Goal: Feedback & Contribution: Contribute content

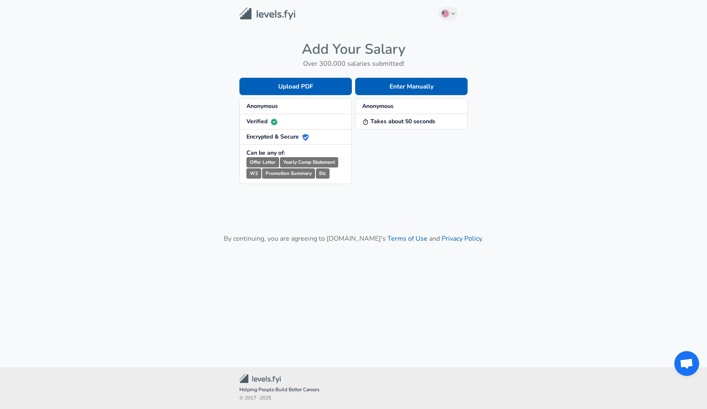
click at [294, 105] on span "Anonymous" at bounding box center [295, 106] width 98 height 8
click at [278, 104] on strong "Anonymous" at bounding box center [261, 106] width 31 height 8
click at [388, 90] on button "Enter Manually" at bounding box center [411, 86] width 112 height 17
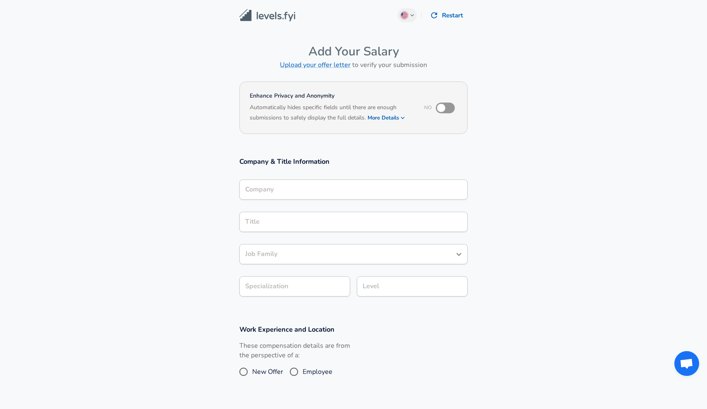
click at [320, 187] on input "Company" at bounding box center [353, 189] width 221 height 13
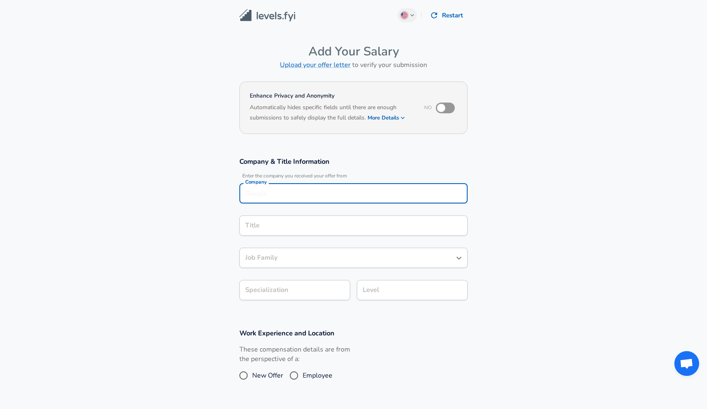
scroll to position [8, 0]
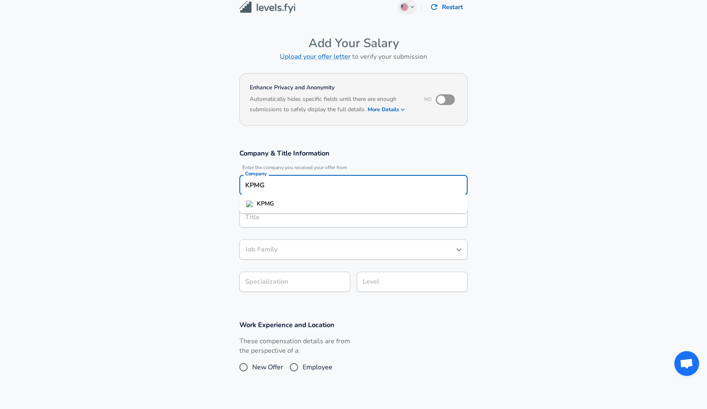
type input "KPMG"
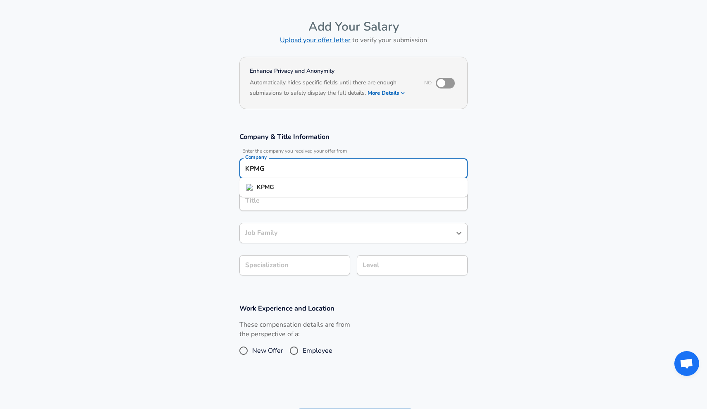
click at [294, 207] on input "Title" at bounding box center [353, 200] width 221 height 13
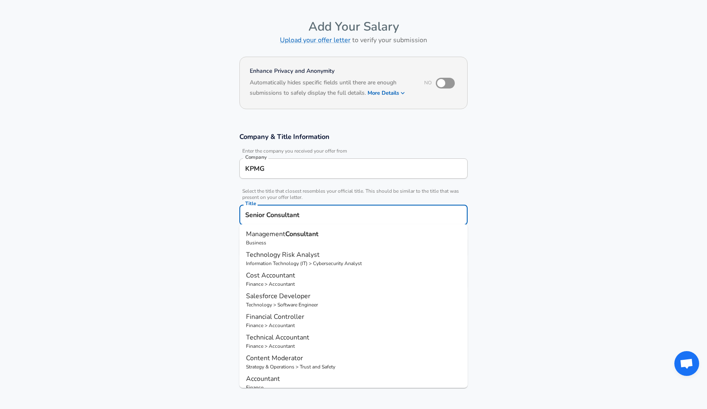
click at [294, 235] on strong "Consultant" at bounding box center [301, 234] width 33 height 9
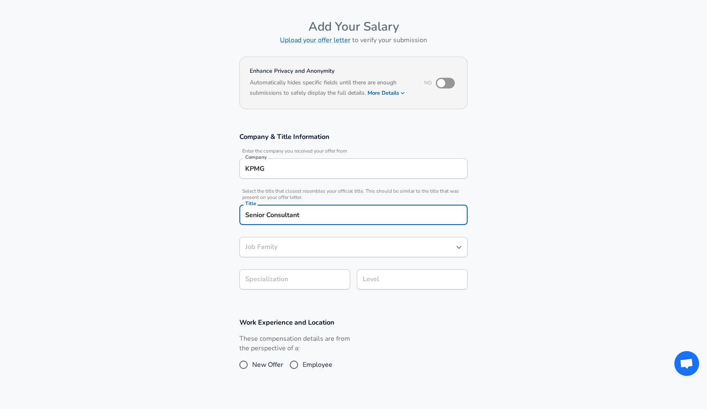
type input "Management Consultant"
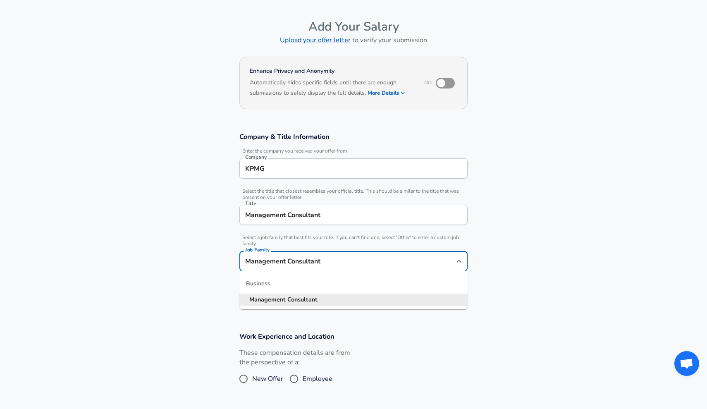
scroll to position [41, 0]
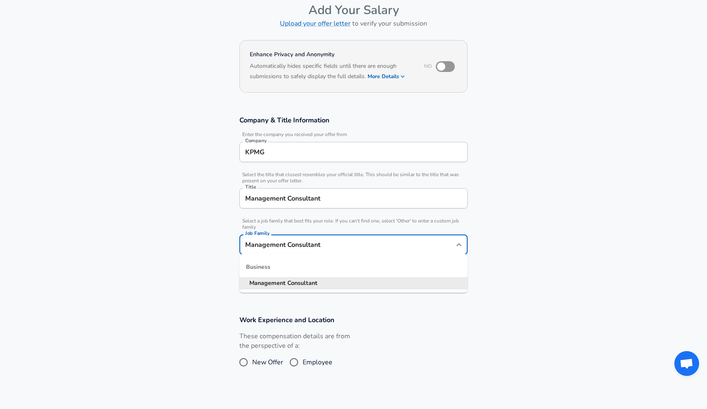
click at [322, 252] on div "Management Consultant Job Family" at bounding box center [353, 244] width 228 height 20
click at [310, 282] on strong "Consultant" at bounding box center [302, 283] width 30 height 8
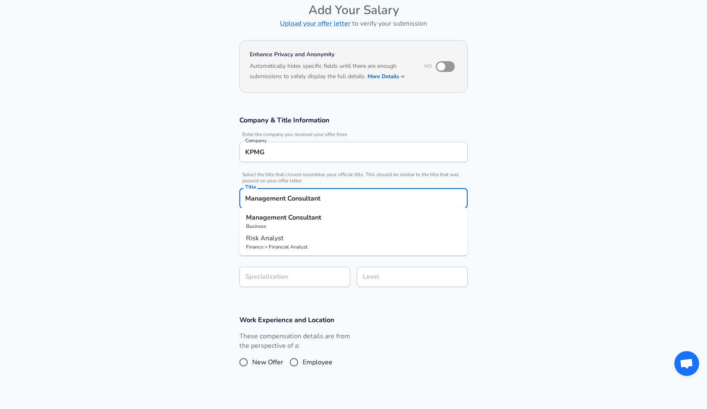
click at [273, 198] on input "Management Consultant" at bounding box center [353, 198] width 221 height 13
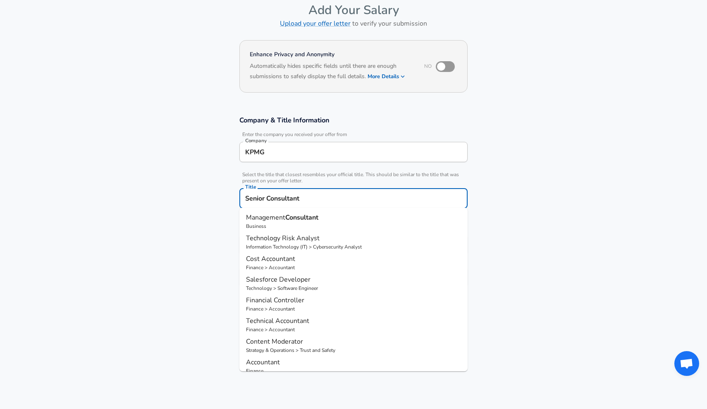
click at [264, 304] on span "Financial Controller" at bounding box center [275, 300] width 58 height 9
type input "Financial Controller"
type input "General Ledger"
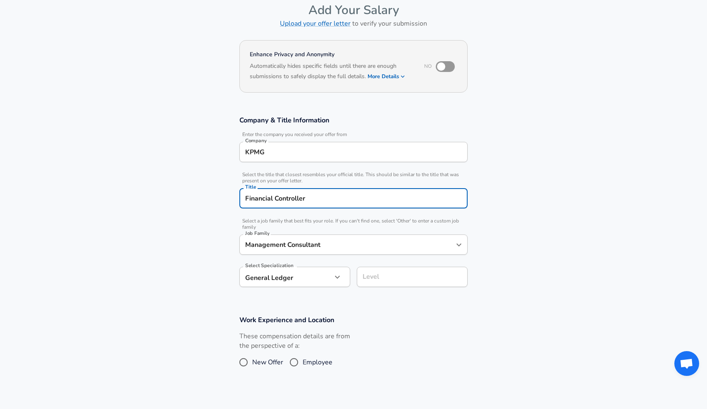
type input "Accountant"
drag, startPoint x: 317, startPoint y: 204, endPoint x: 229, endPoint y: 199, distance: 88.2
click at [229, 199] on section "Company & Title Information Enter the company you received your offer from Comp…" at bounding box center [353, 206] width 707 height 200
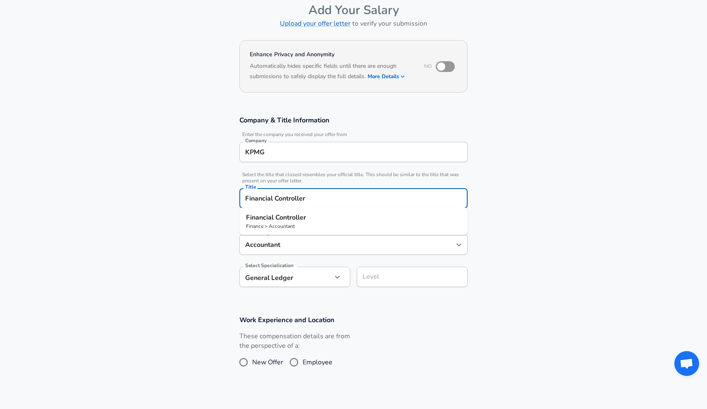
drag, startPoint x: 313, startPoint y: 196, endPoint x: 212, endPoint y: 194, distance: 101.3
click at [213, 194] on section "Company & Title Information Enter the company you received your offer from Comp…" at bounding box center [353, 206] width 707 height 200
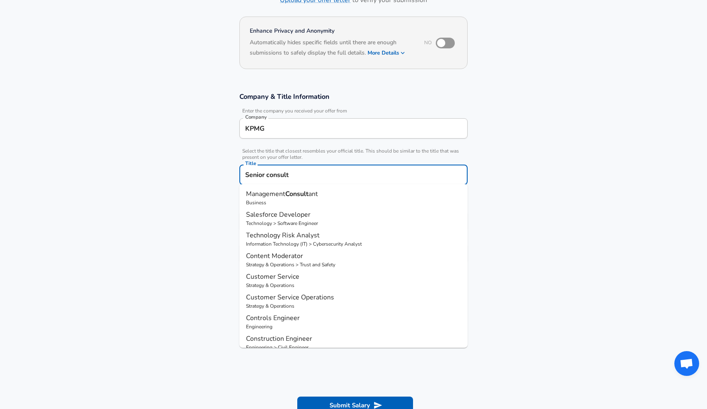
scroll to position [0, 0]
click at [332, 196] on p "Management Consult ant" at bounding box center [353, 194] width 215 height 10
type input "Management Consultant"
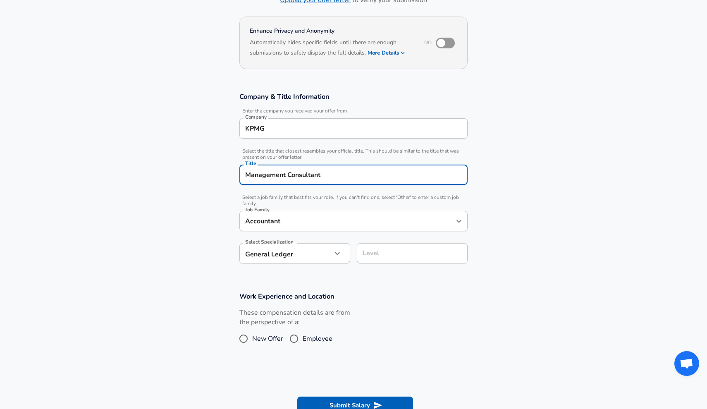
type input "Management Consultant"
click at [328, 248] on section "Company & Title Information Enter the company you received your offer from Comp…" at bounding box center [353, 182] width 707 height 200
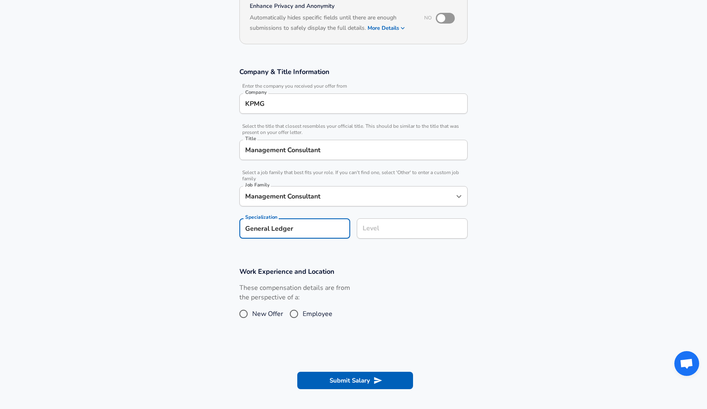
click at [305, 227] on input "General Ledger" at bounding box center [294, 228] width 111 height 20
drag, startPoint x: 305, startPoint y: 227, endPoint x: 208, endPoint y: 220, distance: 97.0
click at [208, 220] on section "Company & Title Information Enter the company you received your offer from Comp…" at bounding box center [353, 157] width 707 height 200
type input "Financial Services"
click at [388, 223] on div "Level" at bounding box center [412, 228] width 111 height 20
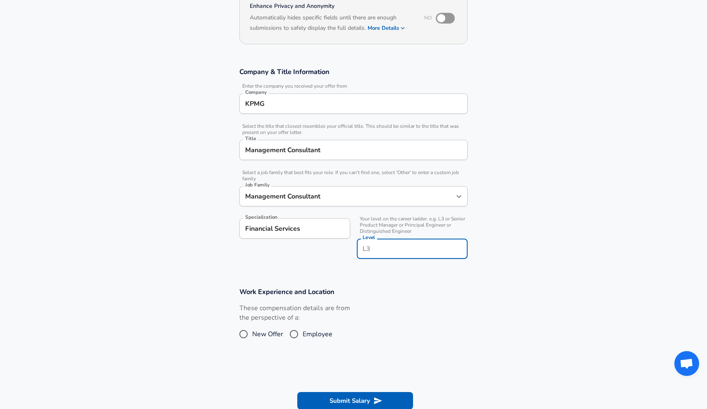
scroll to position [106, 0]
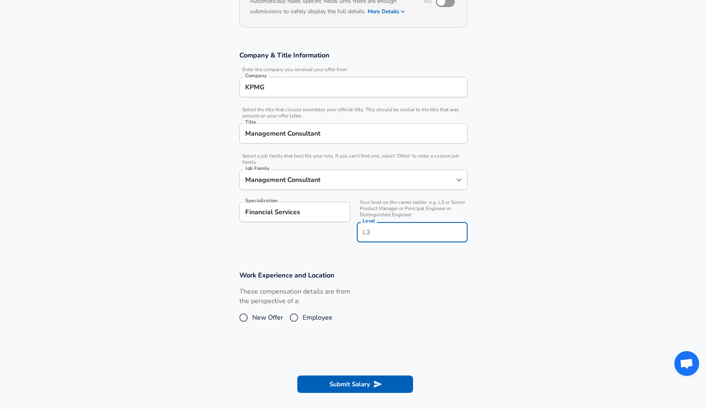
click at [388, 223] on div "Level" at bounding box center [412, 232] width 111 height 20
click at [379, 275] on span "Senior Consultant" at bounding box center [387, 275] width 48 height 8
type input "Senior Consultant"
click at [292, 318] on input "Employee" at bounding box center [293, 317] width 17 height 13
radio input "true"
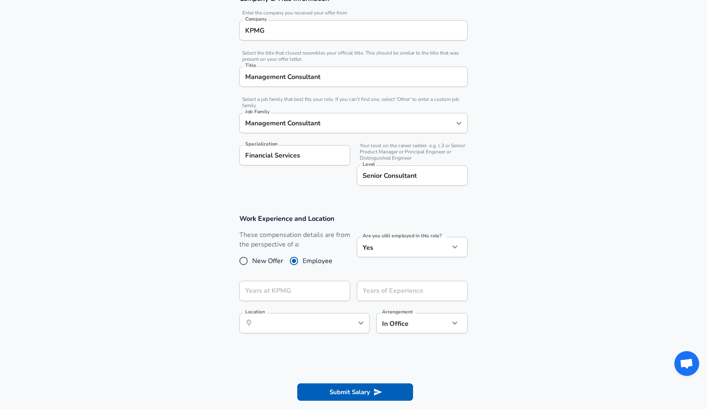
scroll to position [164, 0]
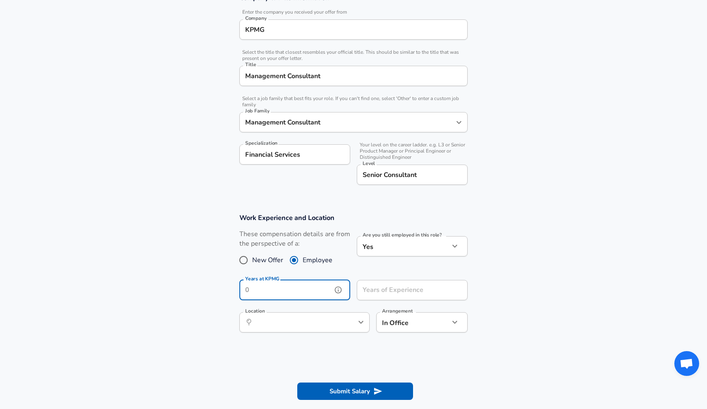
click at [310, 290] on input "Years at KPMG" at bounding box center [285, 290] width 93 height 20
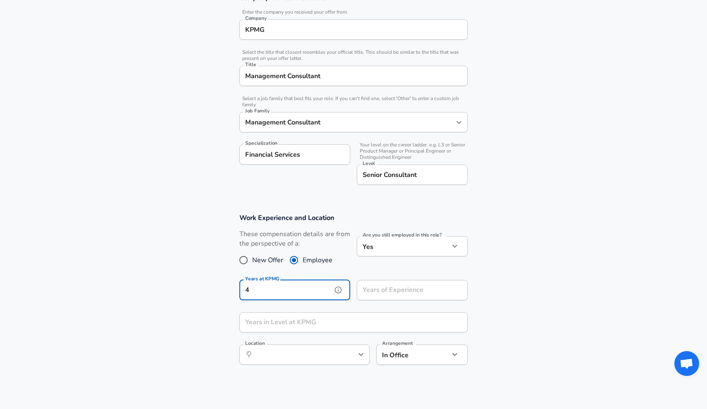
type input "4"
click at [380, 293] on input "Years of Experience" at bounding box center [403, 290] width 93 height 20
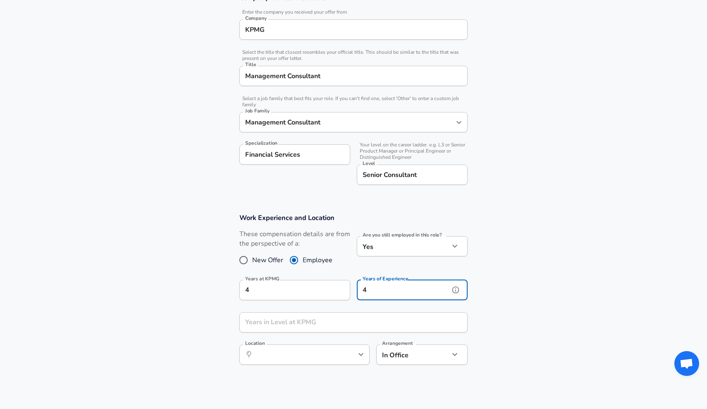
type input "4"
click at [353, 318] on input "Years in Level at KPMG" at bounding box center [344, 322] width 210 height 20
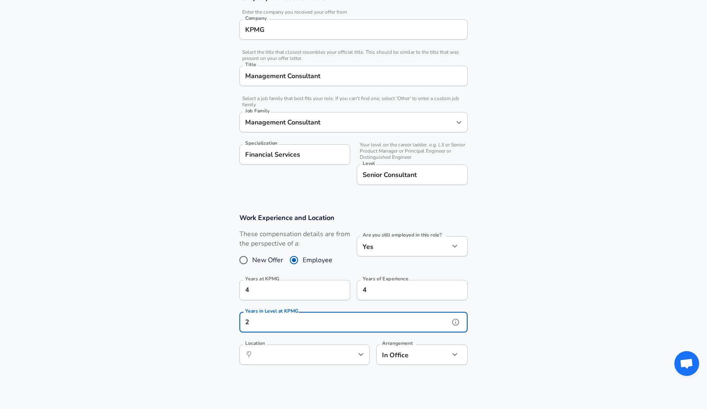
type input "2"
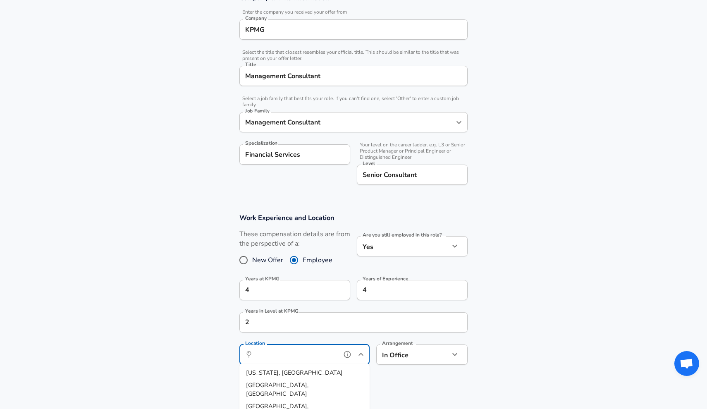
click at [315, 352] on input "Location" at bounding box center [295, 354] width 85 height 13
click at [301, 371] on span ", [GEOGRAPHIC_DATA], [GEOGRAPHIC_DATA]" at bounding box center [278, 381] width 65 height 26
type input "[GEOGRAPHIC_DATA], [GEOGRAPHIC_DATA], [GEOGRAPHIC_DATA]"
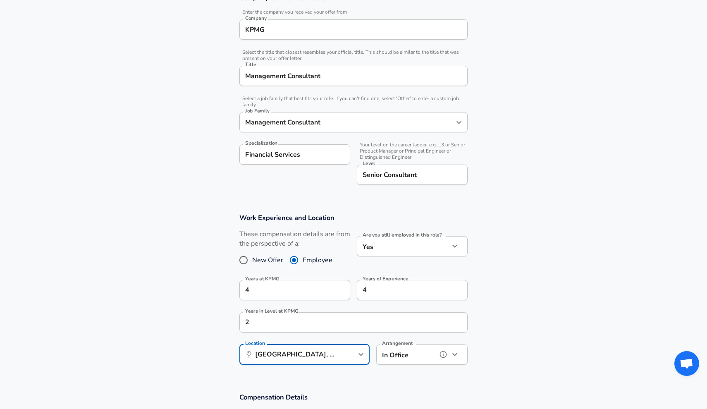
click at [457, 351] on icon "button" at bounding box center [455, 354] width 10 height 10
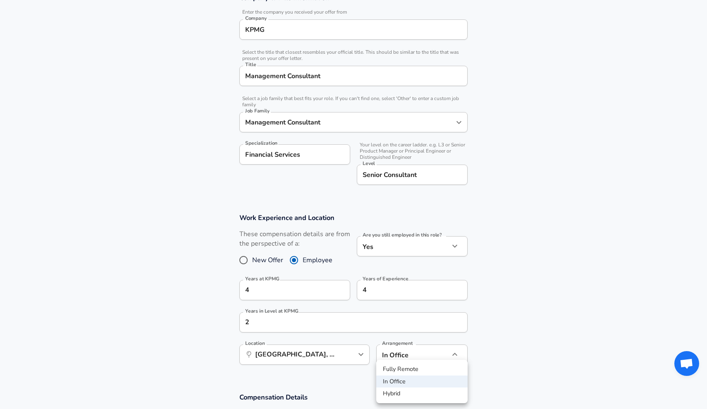
click at [421, 390] on li "Hybrid" at bounding box center [421, 393] width 91 height 12
type input "hybrid"
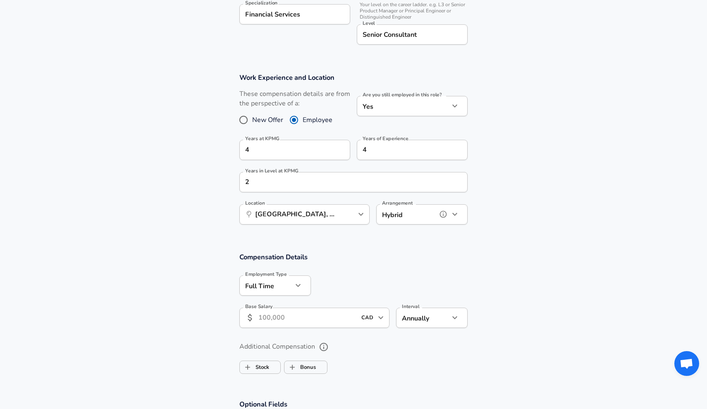
scroll to position [348, 0]
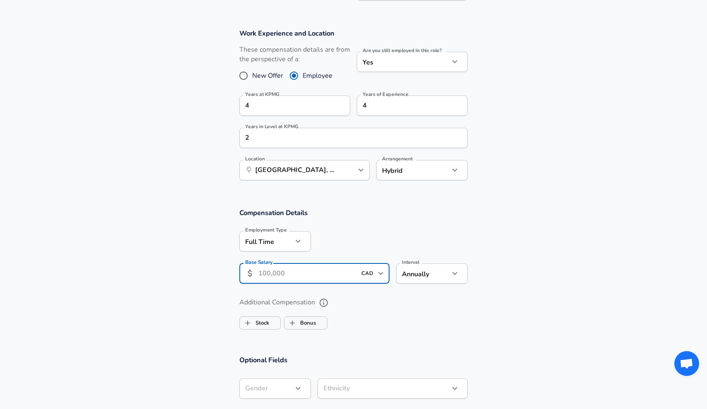
click at [320, 269] on input "Base Salary" at bounding box center [307, 273] width 98 height 20
type input "103,000"
click at [312, 318] on label "Bonus" at bounding box center [300, 323] width 31 height 16
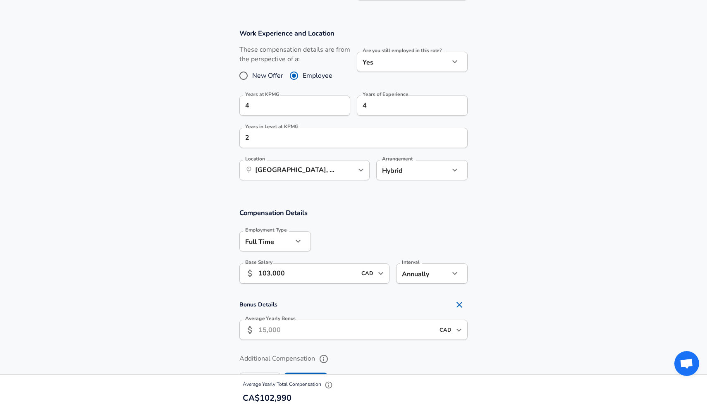
checkbox input "true"
click at [308, 325] on input "Average Yearly Bonus" at bounding box center [346, 330] width 176 height 20
type input "5,000"
click at [497, 297] on section "Bonus Details Average Yearly Bonus ​ 5,000 CAD ​ Average Yearly Bonus" at bounding box center [353, 321] width 707 height 49
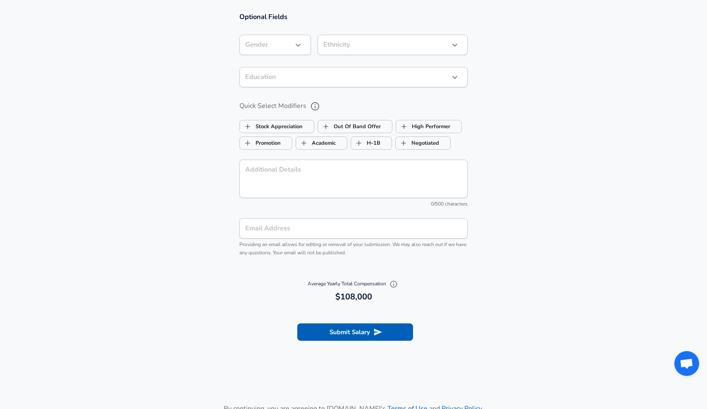
scroll to position [749, 0]
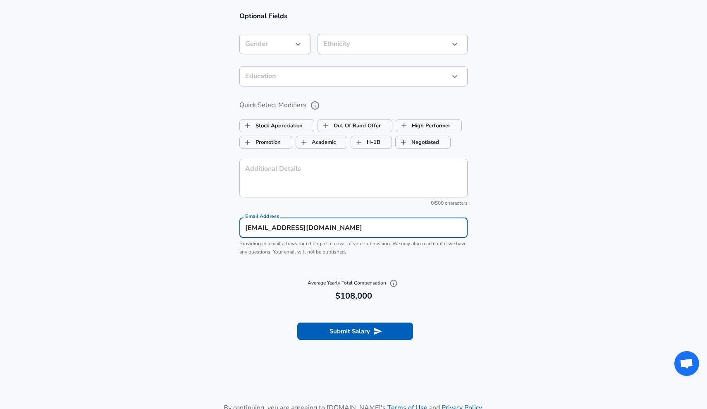
type input "[EMAIL_ADDRESS][DOMAIN_NAME]"
click at [355, 328] on button "Submit Salary" at bounding box center [355, 331] width 116 height 17
